Goal: Task Accomplishment & Management: Use online tool/utility

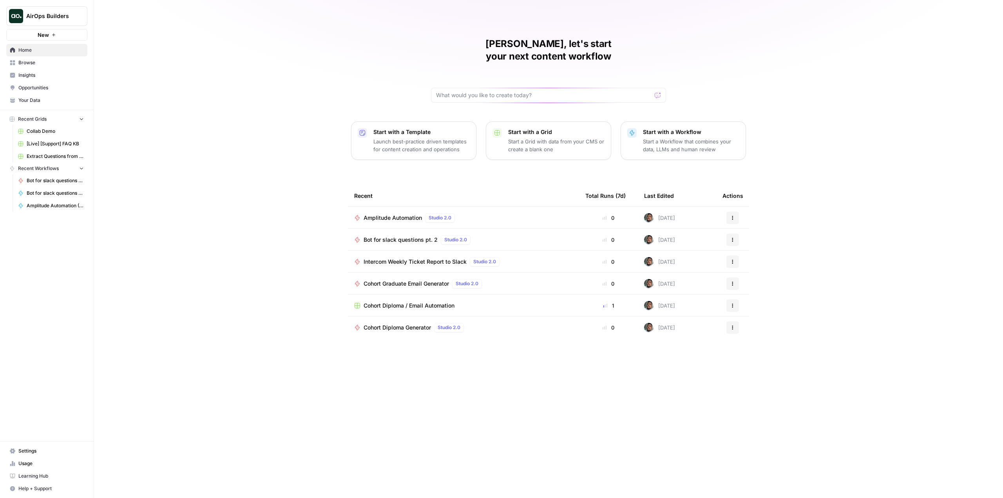
click at [35, 60] on span "Browse" at bounding box center [50, 62] width 65 height 7
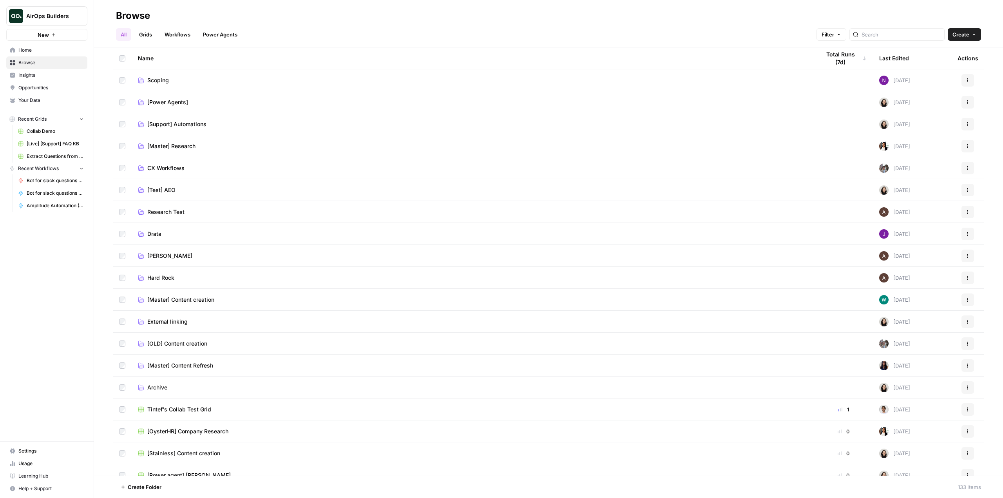
click at [196, 124] on span "[Support] Automations" at bounding box center [176, 124] width 59 height 8
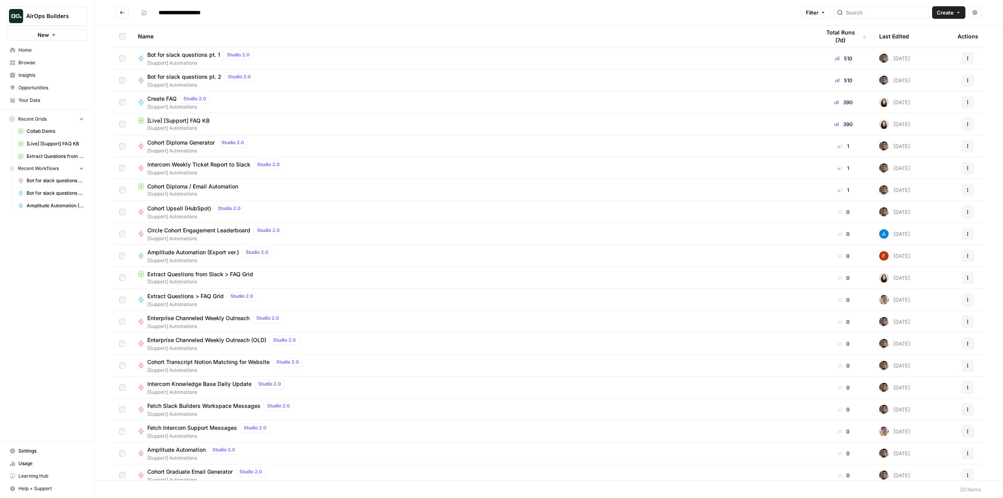
click at [193, 56] on span "Bot for slack questions pt. 1" at bounding box center [183, 55] width 73 height 8
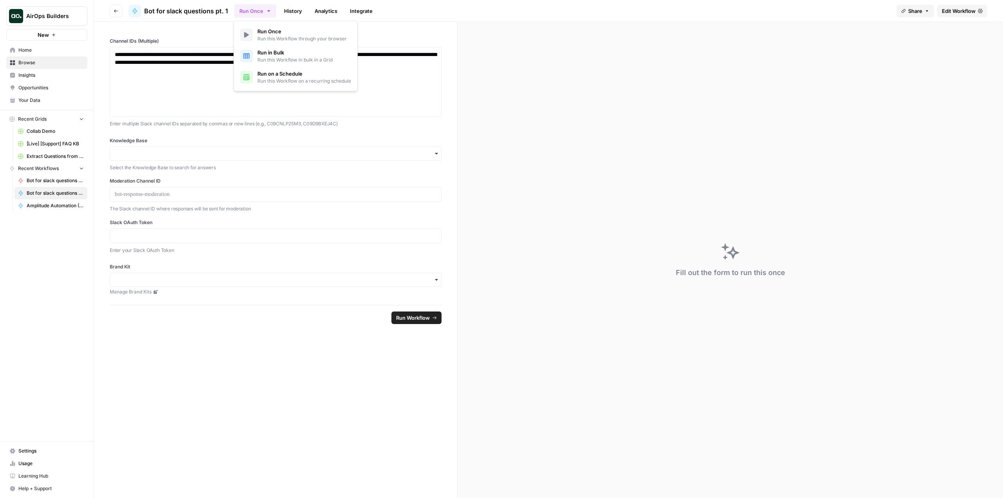
click at [252, 12] on button "Run Once" at bounding box center [255, 10] width 42 height 13
click at [275, 73] on span "Run on a Schedule" at bounding box center [304, 74] width 94 height 8
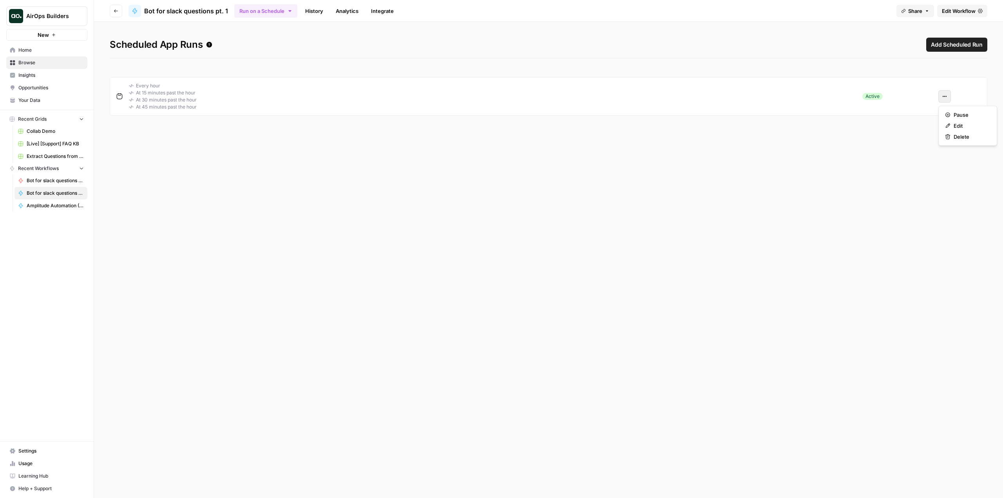
click at [944, 96] on icon "button" at bounding box center [944, 96] width 5 height 5
click at [967, 128] on span "Edit" at bounding box center [971, 126] width 34 height 8
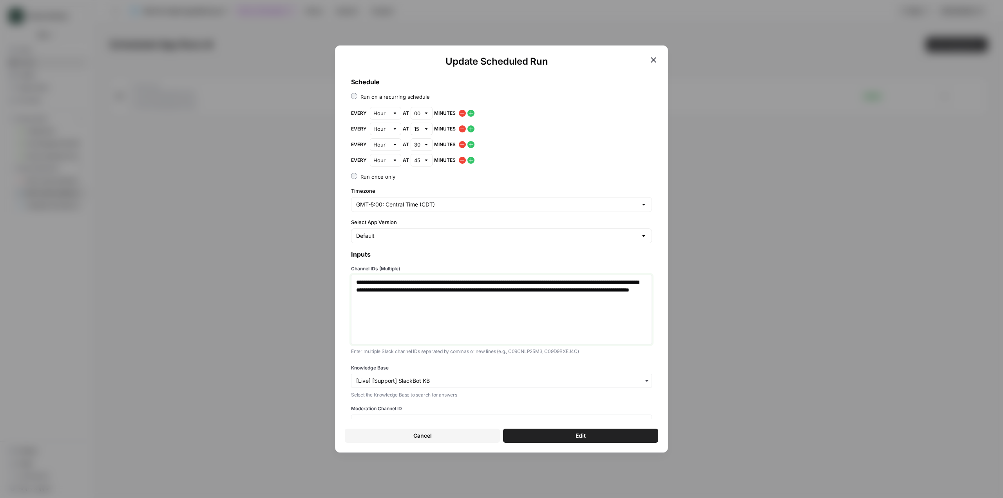
click at [540, 307] on p "**********" at bounding box center [498, 293] width 285 height 31
click at [595, 436] on button "Edit" at bounding box center [580, 436] width 155 height 14
